Goal: Task Accomplishment & Management: Complete application form

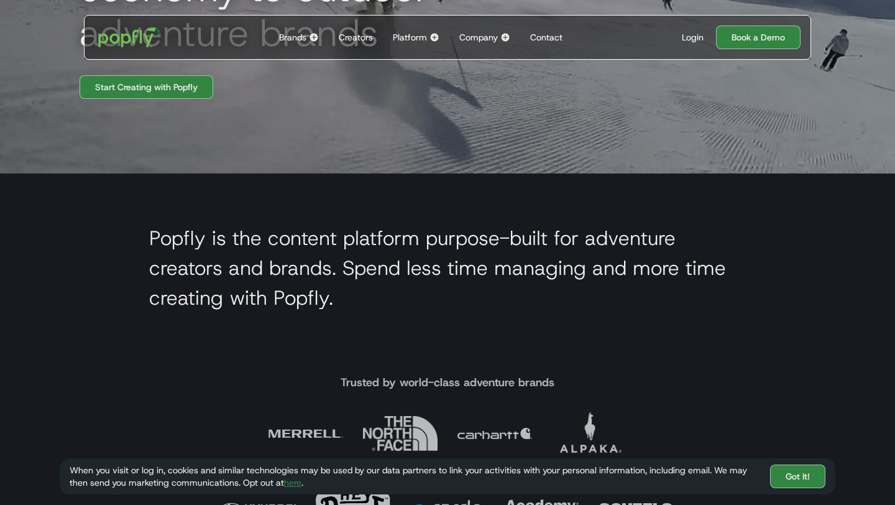
scroll to position [88, 0]
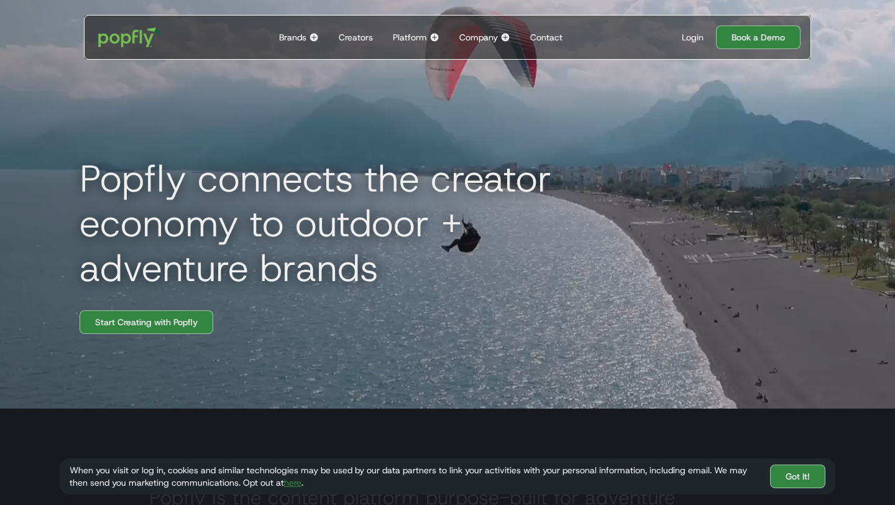
click at [423, 38] on div "Platform" at bounding box center [410, 37] width 34 height 12
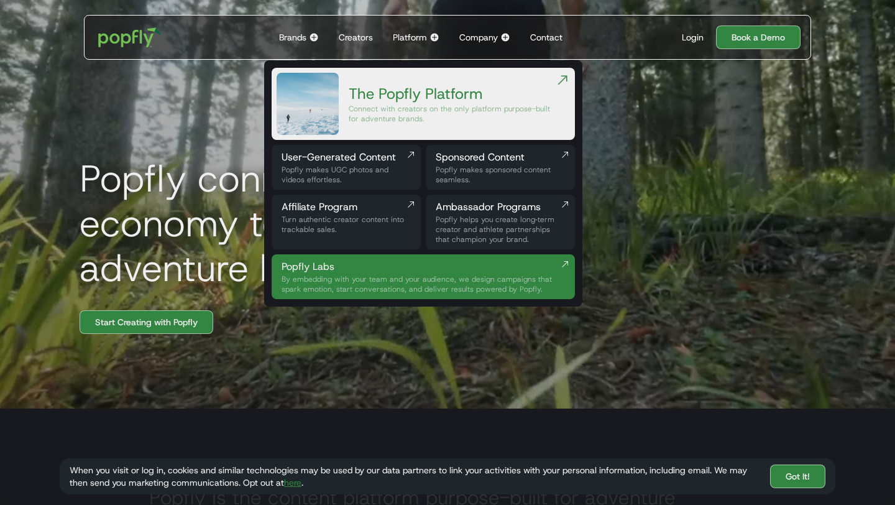
click at [490, 36] on div "Company" at bounding box center [478, 37] width 39 height 12
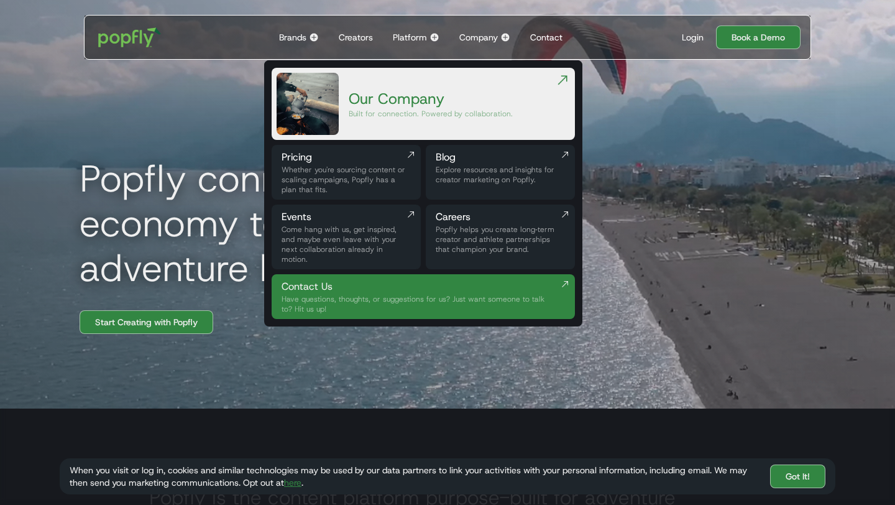
click at [457, 210] on div "Careers" at bounding box center [500, 216] width 129 height 15
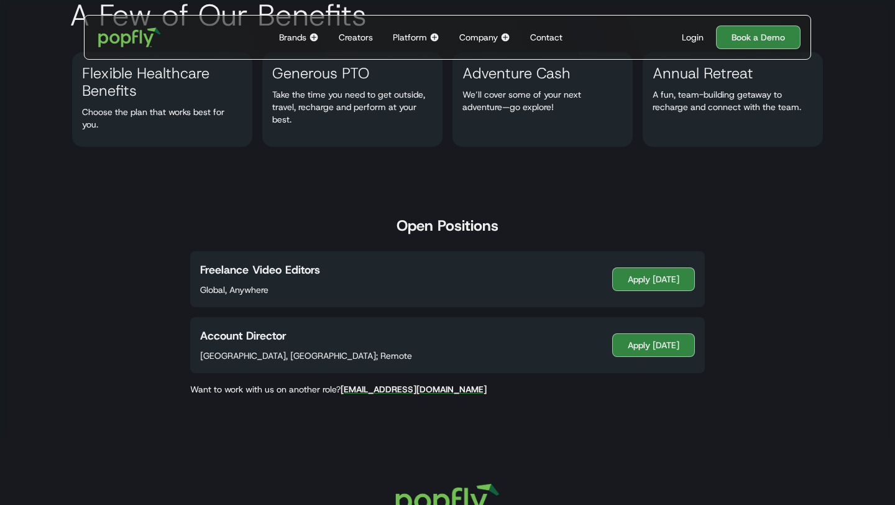
scroll to position [524, 0]
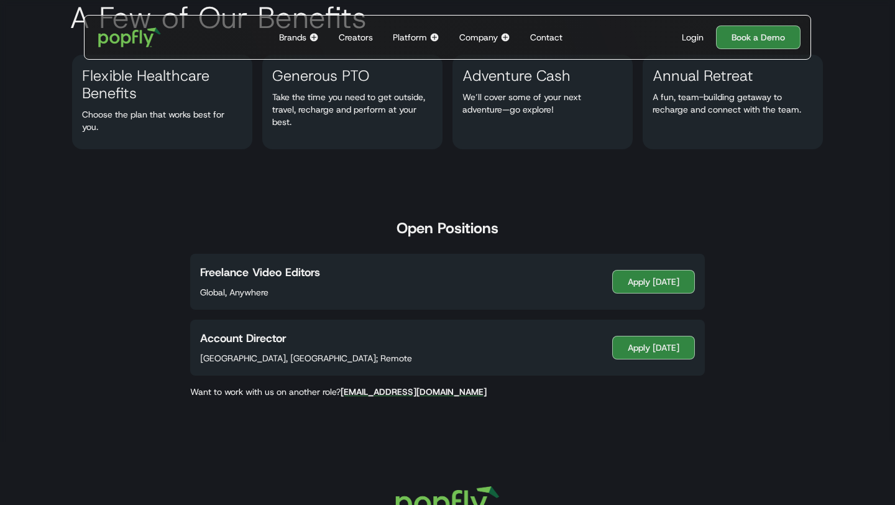
click at [625, 295] on div "Freelance Video Editors Global, Anywhere Apply Today" at bounding box center [447, 282] width 515 height 56
click at [623, 275] on link "Apply Today" at bounding box center [653, 282] width 83 height 24
